Goal: Navigation & Orientation: Find specific page/section

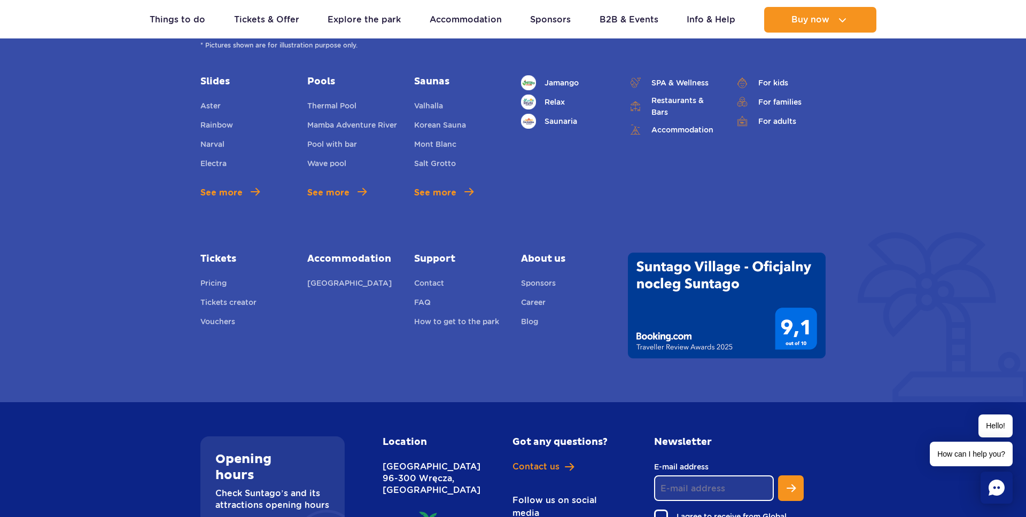
scroll to position [3713, 0]
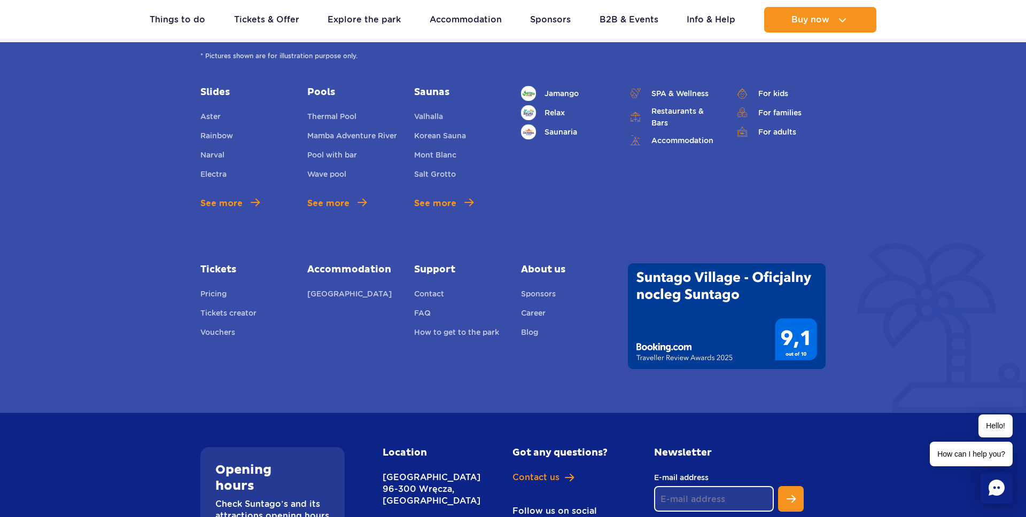
click at [554, 264] on span "About us" at bounding box center [566, 270] width 91 height 13
click at [538, 292] on link "Sponsors" at bounding box center [538, 295] width 35 height 15
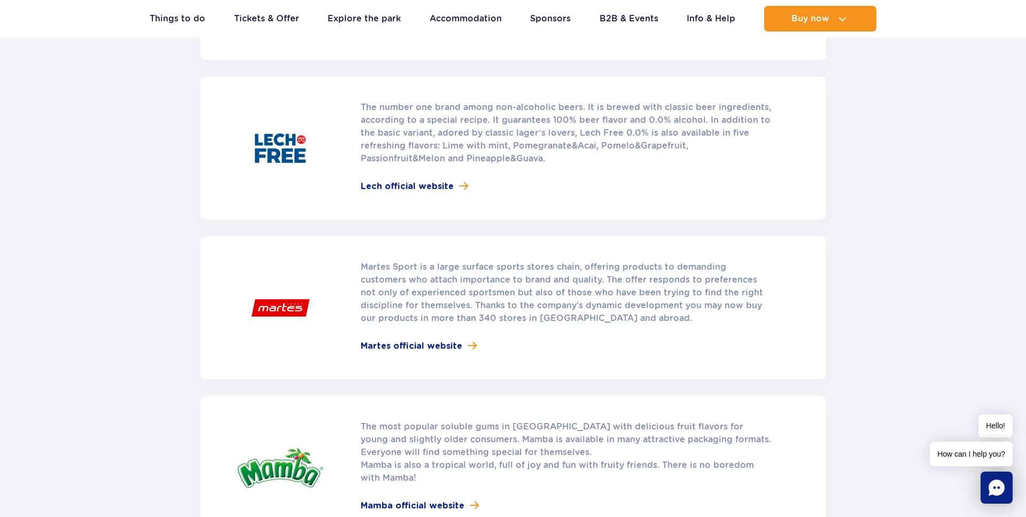
scroll to position [1829, 0]
